Goal: Task Accomplishment & Management: Complete application form

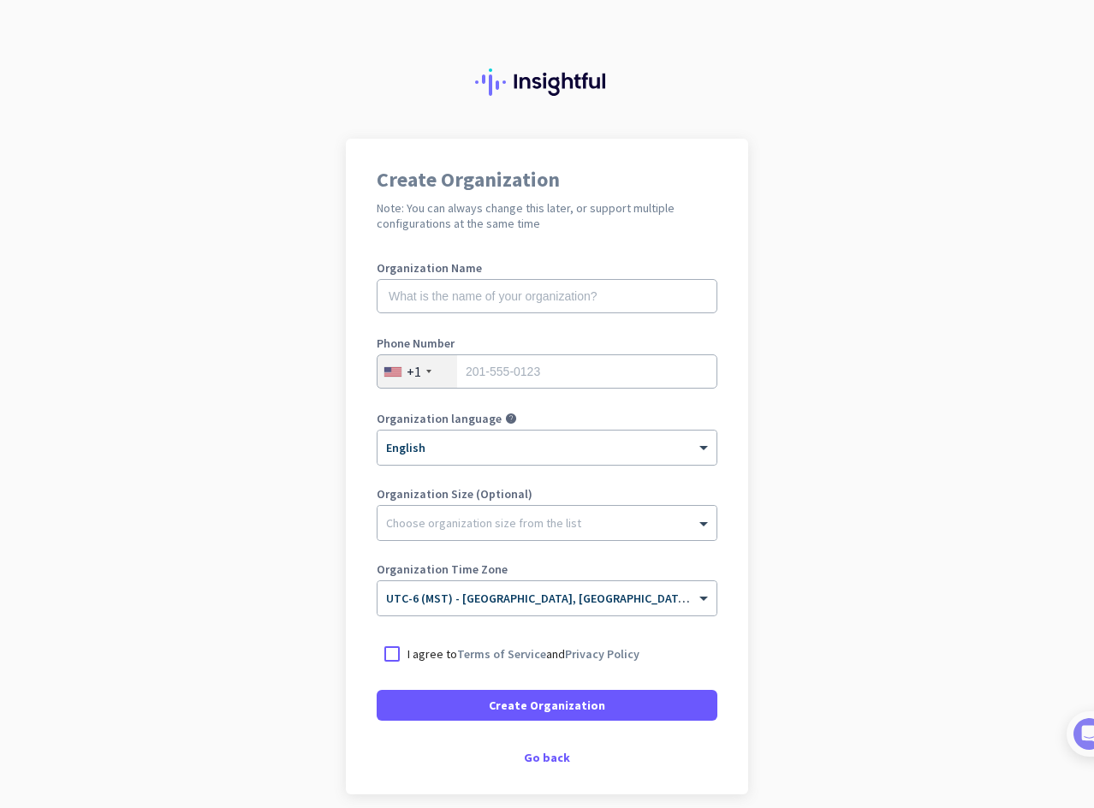
click at [978, 257] on app-onboarding-organization "Create Organization Note: You can always change this later, or support multiple…" at bounding box center [547, 509] width 1094 height 741
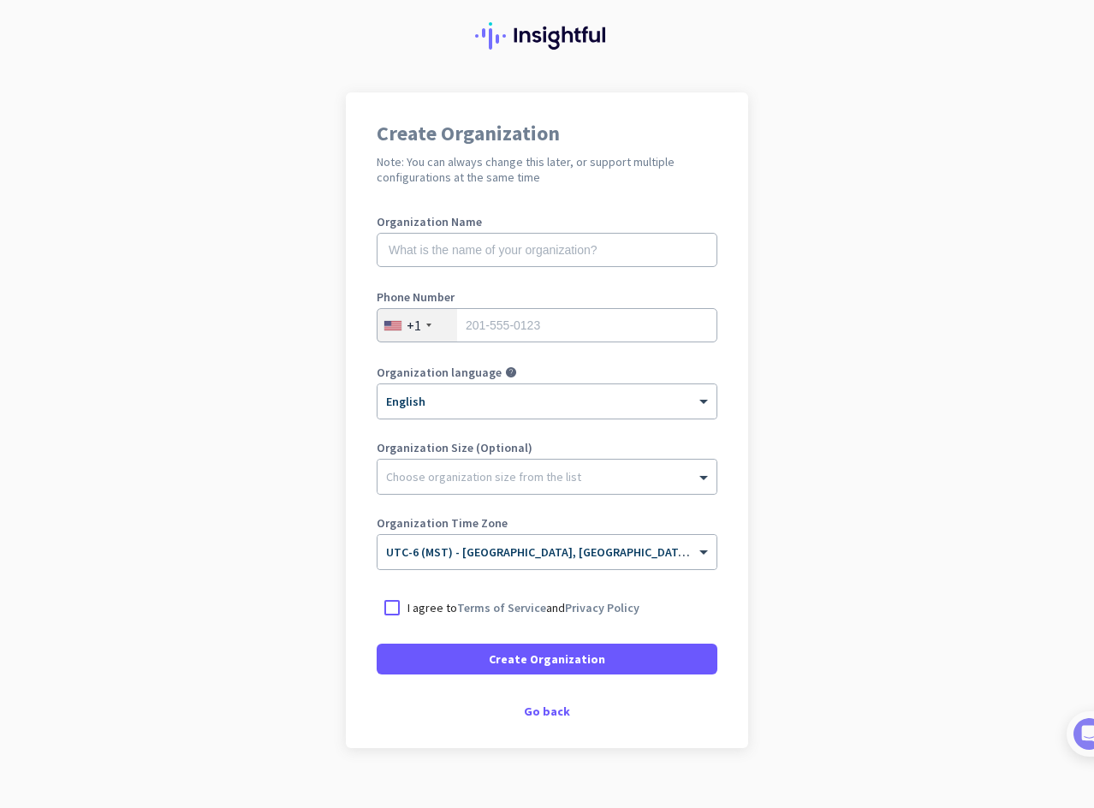
scroll to position [72, 0]
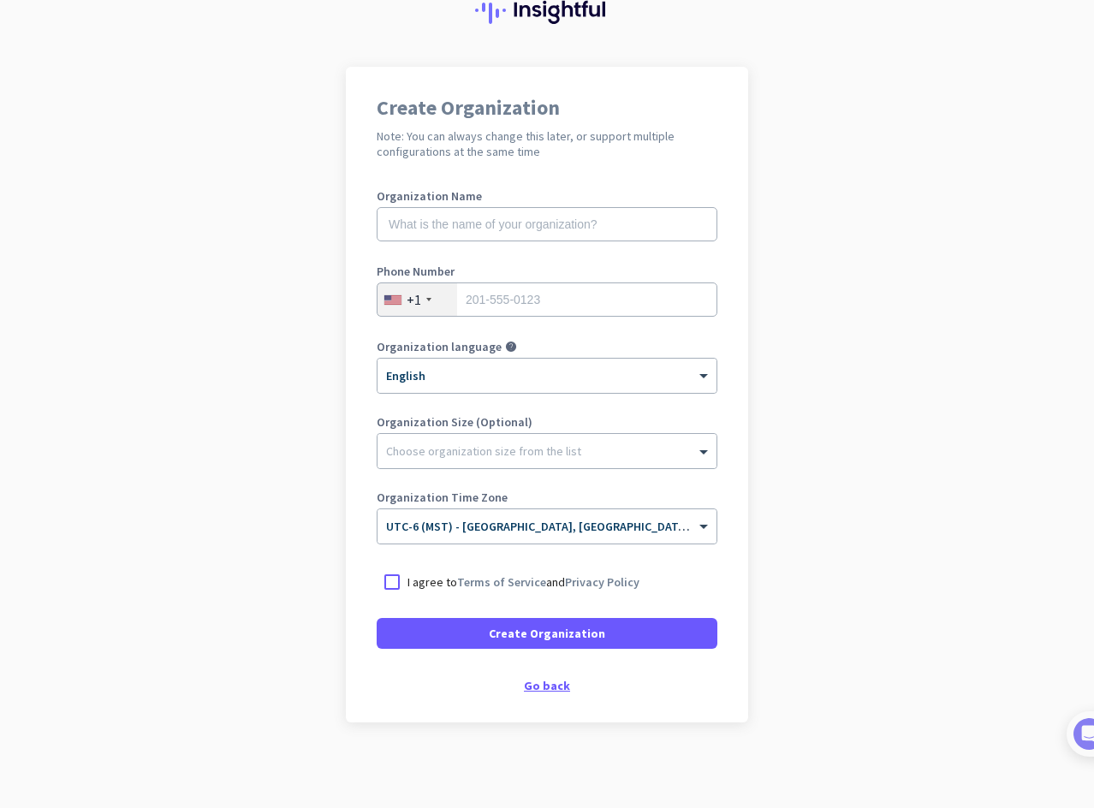
click at [557, 683] on div "Go back" at bounding box center [547, 686] width 341 height 12
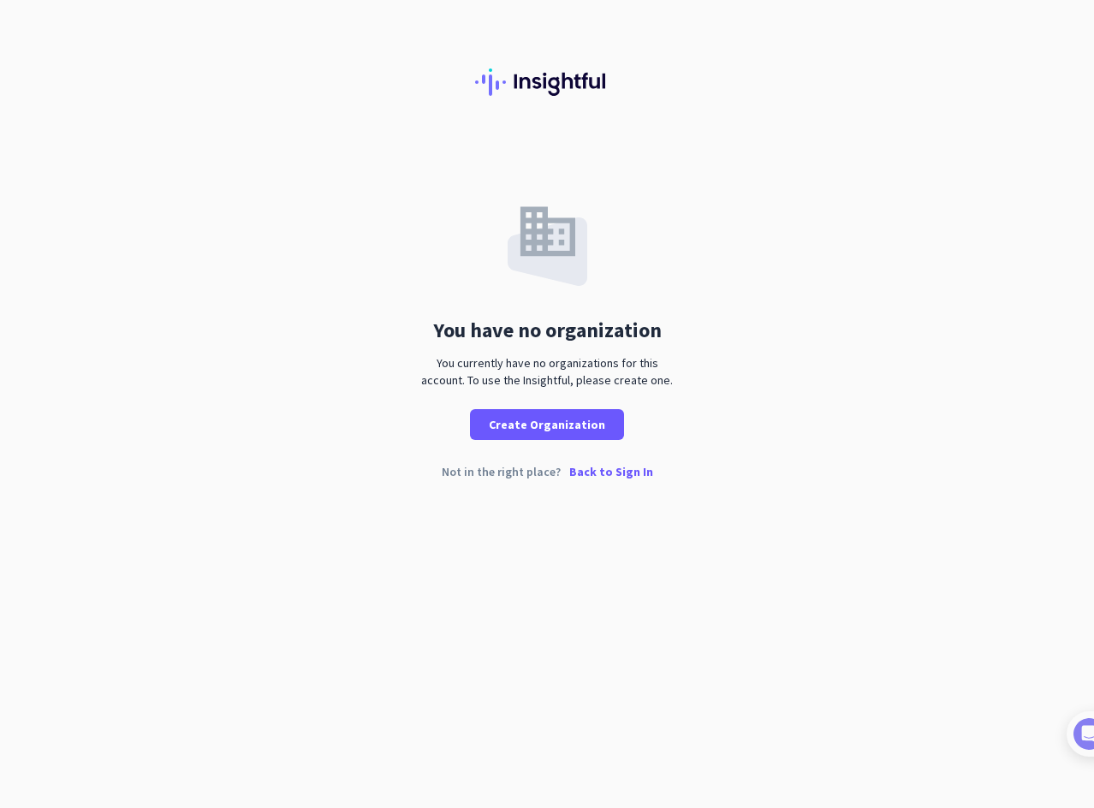
click at [598, 474] on p "Back to Sign In" at bounding box center [611, 472] width 84 height 12
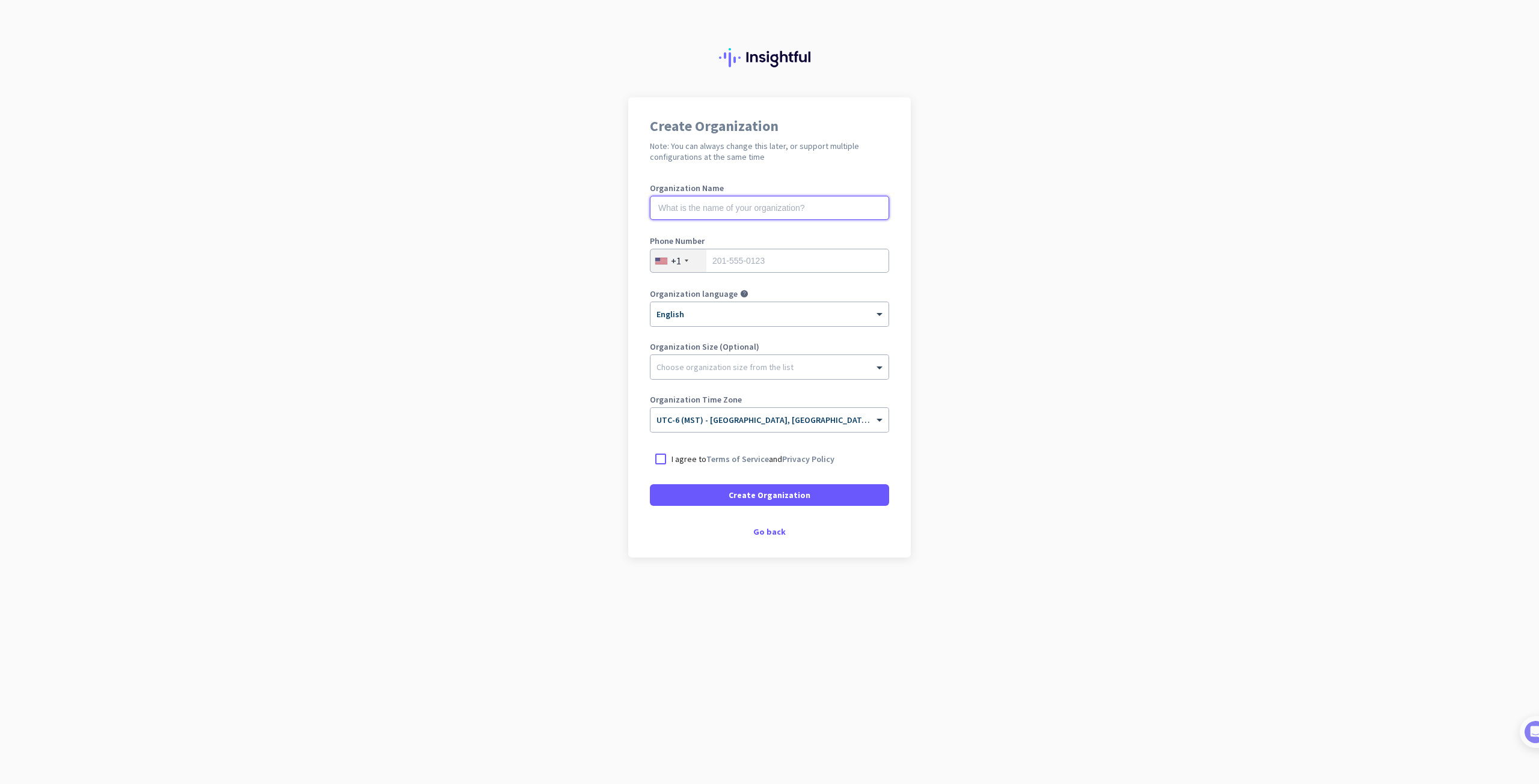
click at [762, 214] on input "text" at bounding box center [770, 208] width 239 height 24
click at [762, 529] on div "Go back" at bounding box center [770, 532] width 239 height 8
click at [767, 529] on div "Go back" at bounding box center [770, 532] width 239 height 8
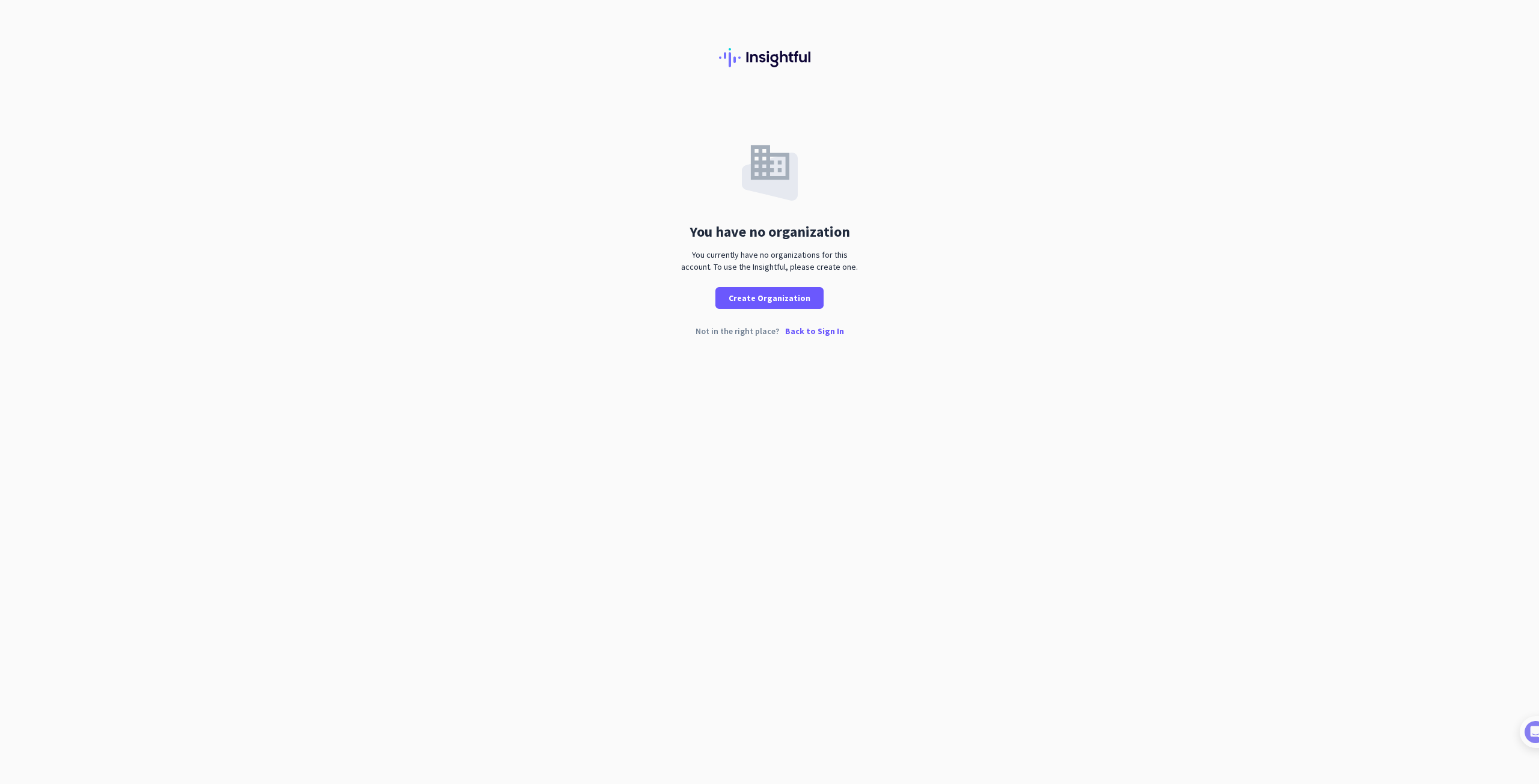
click at [811, 328] on p "Back to Sign In" at bounding box center [814, 331] width 59 height 8
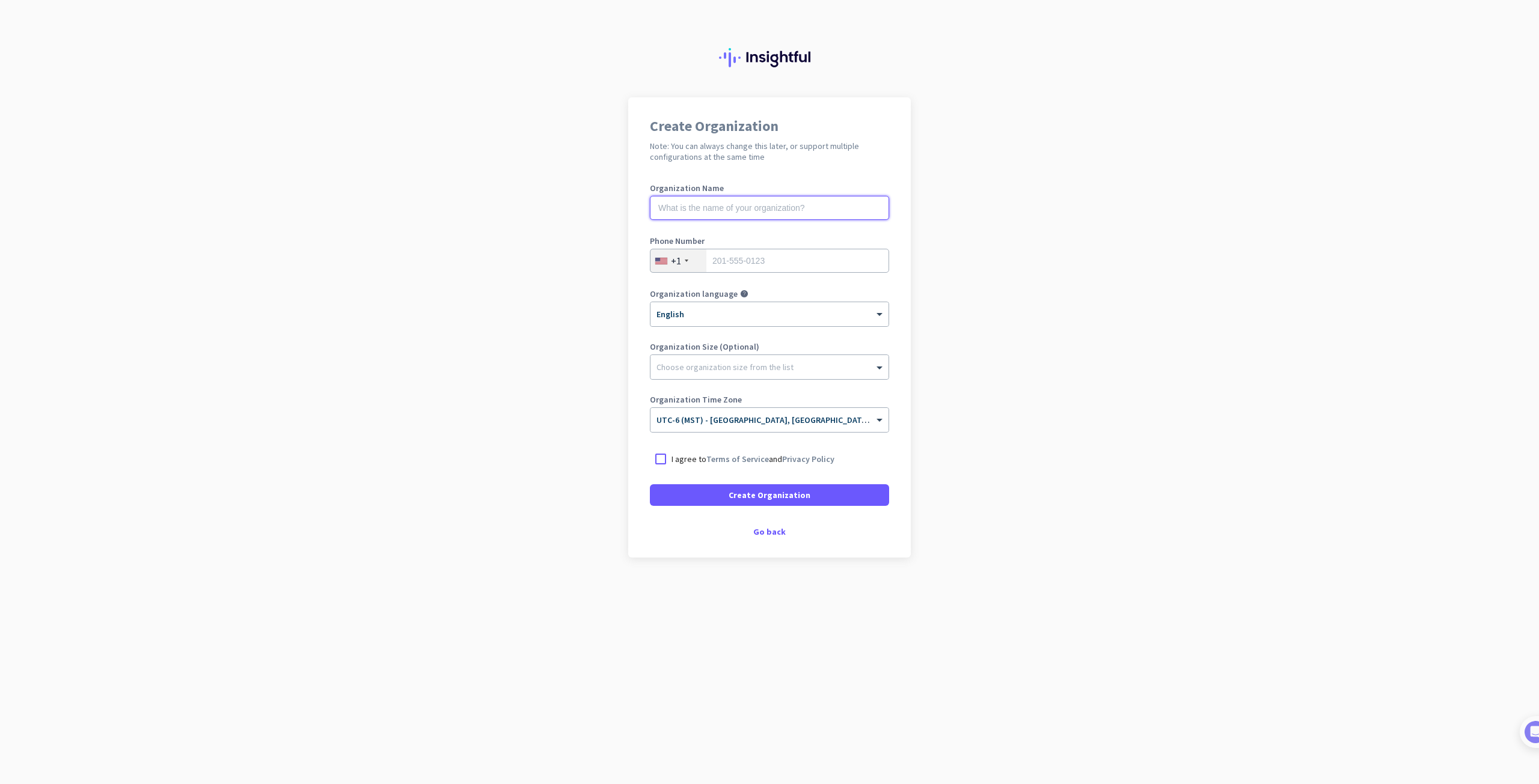
click at [767, 211] on input "text" at bounding box center [770, 208] width 239 height 24
click at [782, 198] on input "text" at bounding box center [770, 208] width 239 height 24
type input "Mercor"
click at [735, 261] on input "tel" at bounding box center [770, 260] width 239 height 24
click at [775, 529] on div "Go back" at bounding box center [770, 532] width 239 height 8
